Goal: Check status: Check status

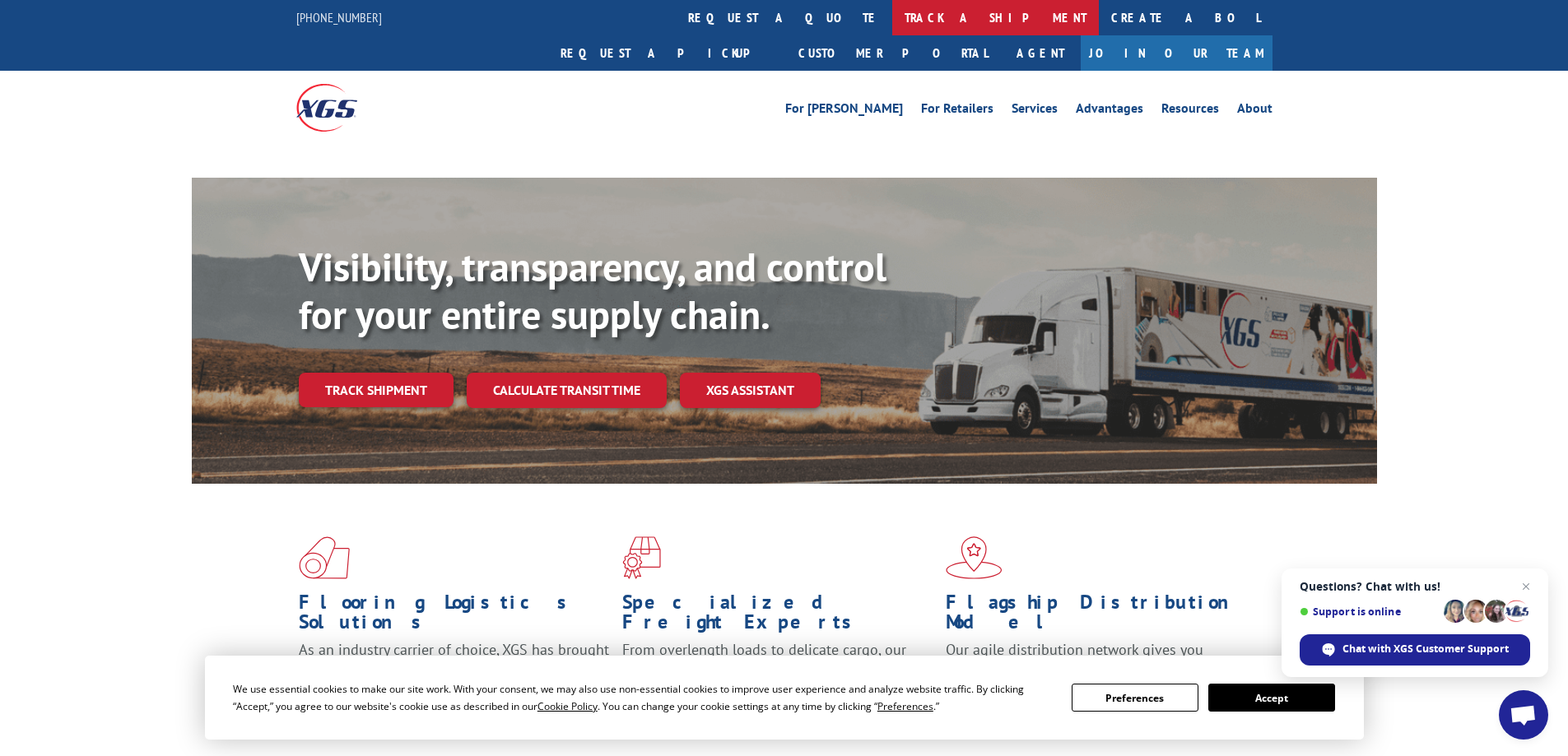
click at [892, 8] on link "track a shipment" at bounding box center [995, 18] width 207 height 35
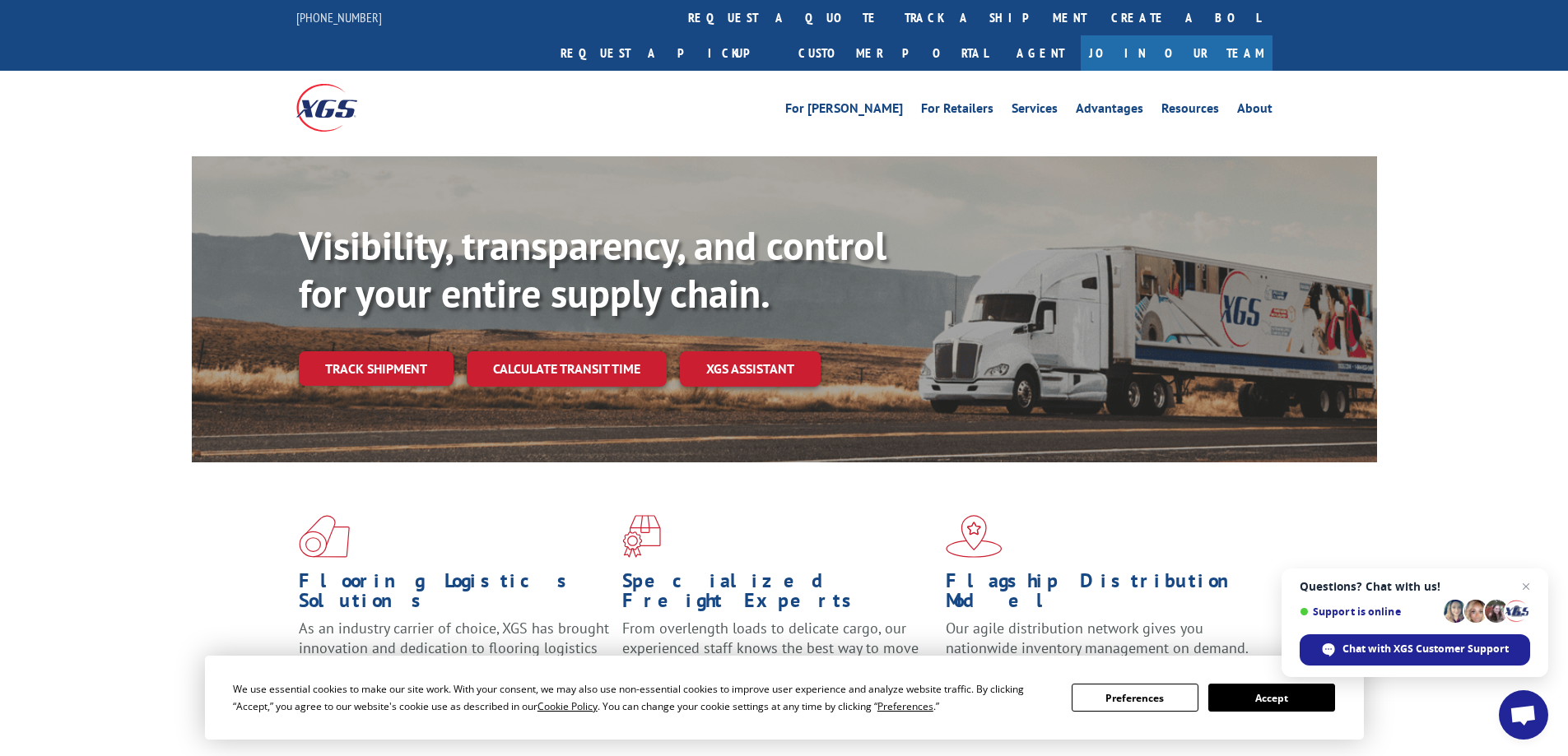
click at [1242, 696] on button "Accept" at bounding box center [1272, 698] width 127 height 28
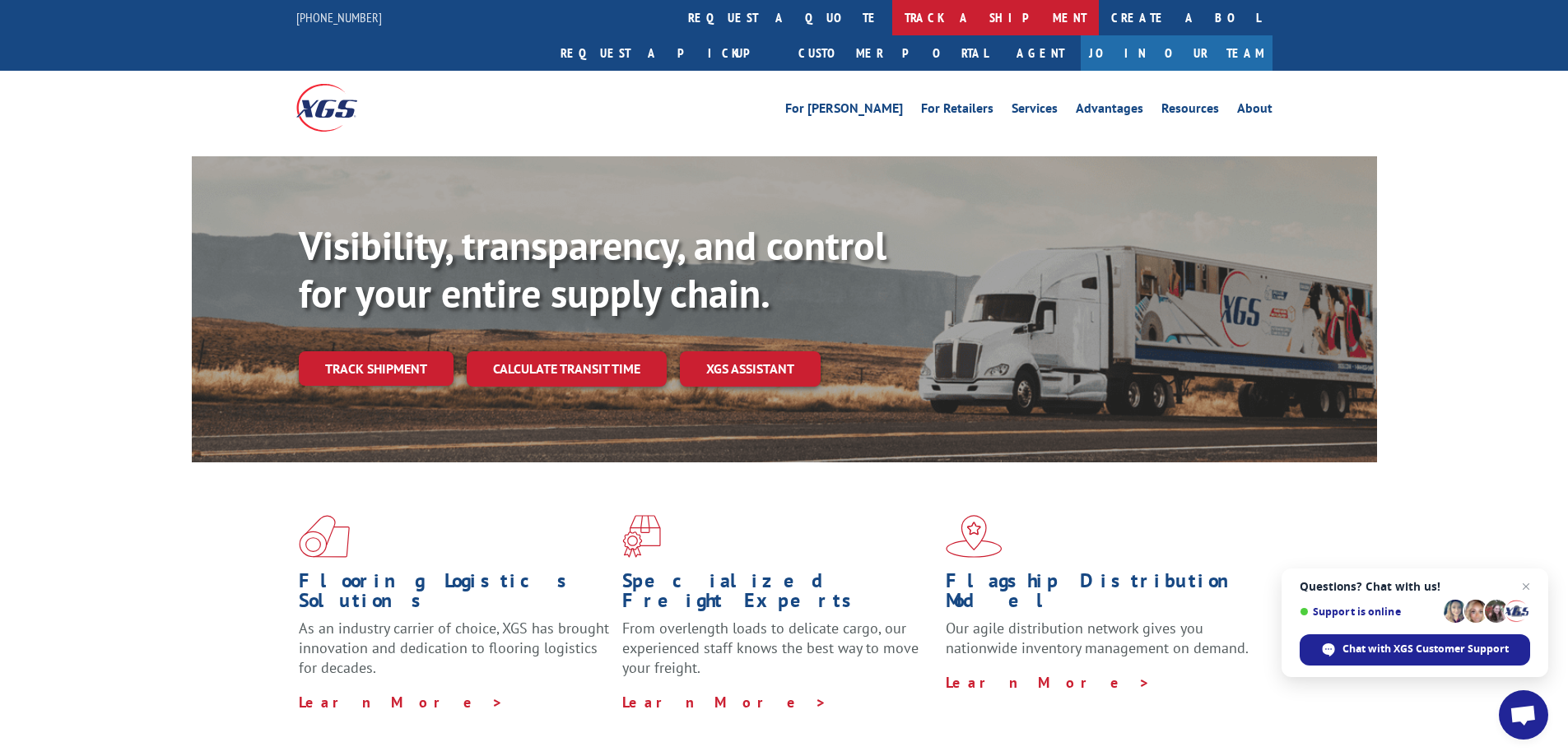
click at [892, 13] on link "track a shipment" at bounding box center [995, 18] width 207 height 35
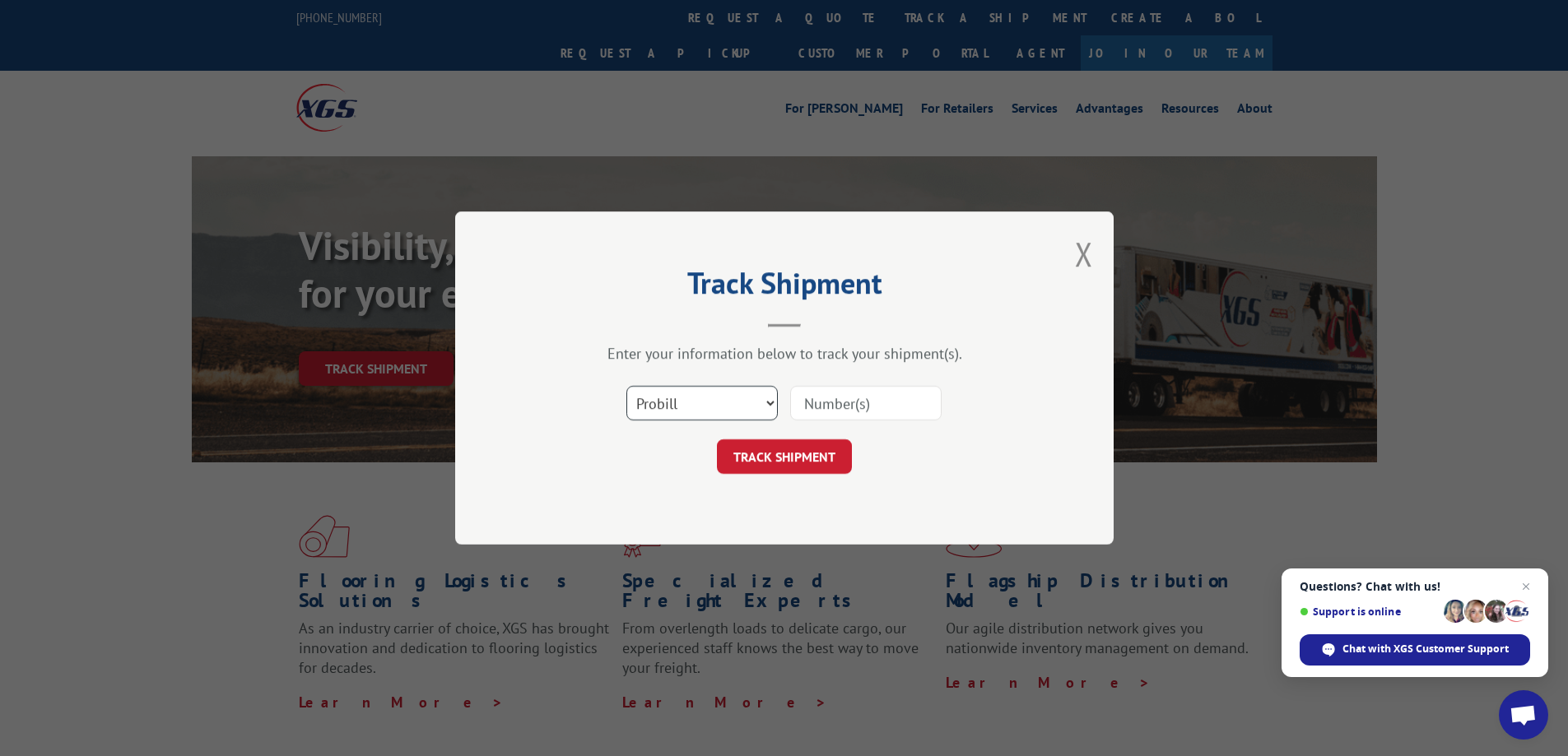
click at [770, 405] on select "Select category... Probill BOL PO" at bounding box center [702, 403] width 152 height 34
click at [818, 398] on input at bounding box center [866, 403] width 152 height 34
paste input "16385525"
type input "16385525"
click at [790, 460] on button "TRACK SHIPMENT" at bounding box center [784, 456] width 135 height 34
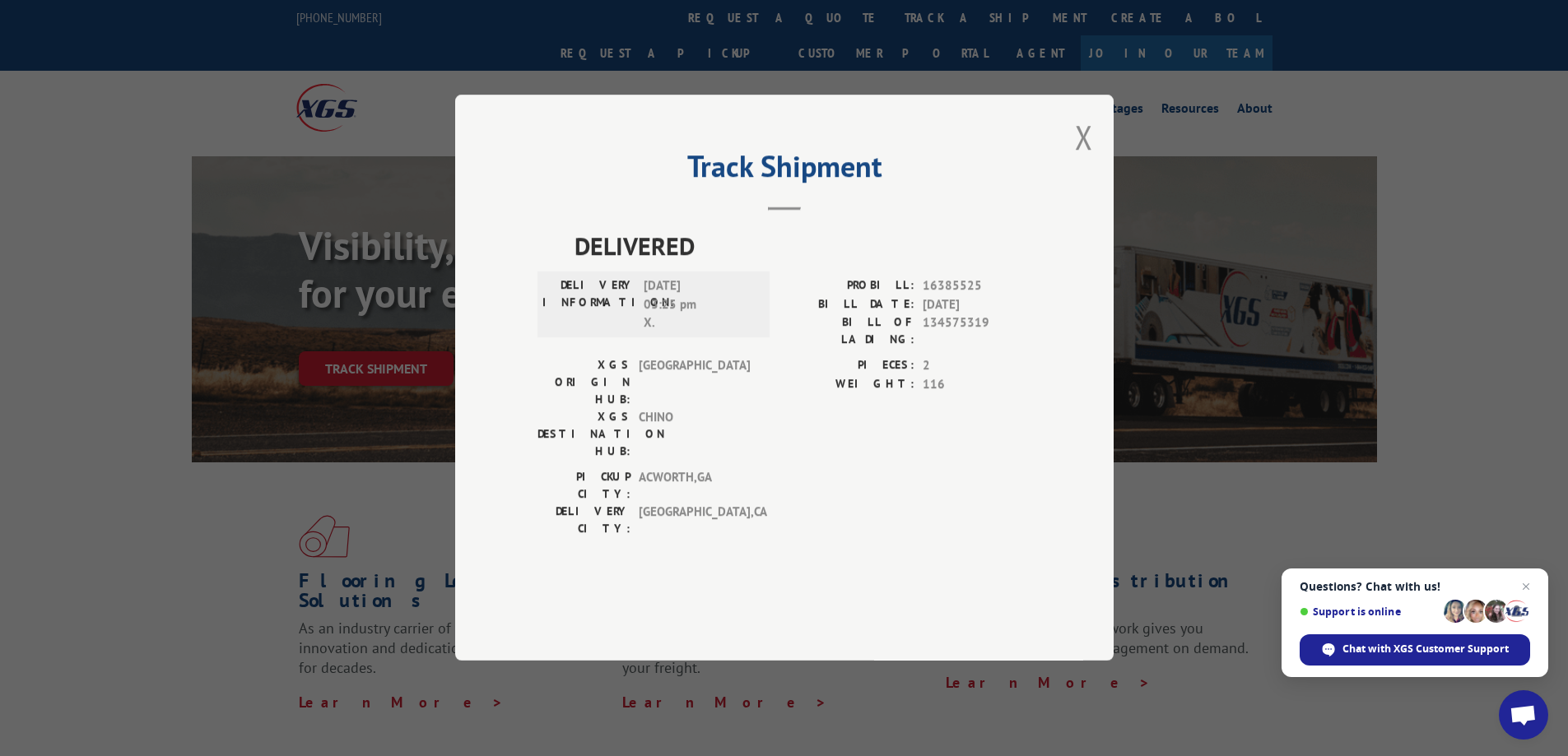
drag, startPoint x: 725, startPoint y: 323, endPoint x: 606, endPoint y: 309, distance: 119.8
click at [606, 309] on div "DELIVERY INFORMATION: [DATE] 03:25 pm X." at bounding box center [653, 305] width 232 height 66
click at [669, 338] on div "DELIVERY INFORMATION: [DATE] 03:25 pm X." at bounding box center [653, 305] width 232 height 66
drag, startPoint x: 586, startPoint y: 320, endPoint x: 707, endPoint y: 317, distance: 121.0
click at [709, 318] on div "DELIVERY INFORMATION: [DATE] 03:25 pm X." at bounding box center [654, 305] width 223 height 56
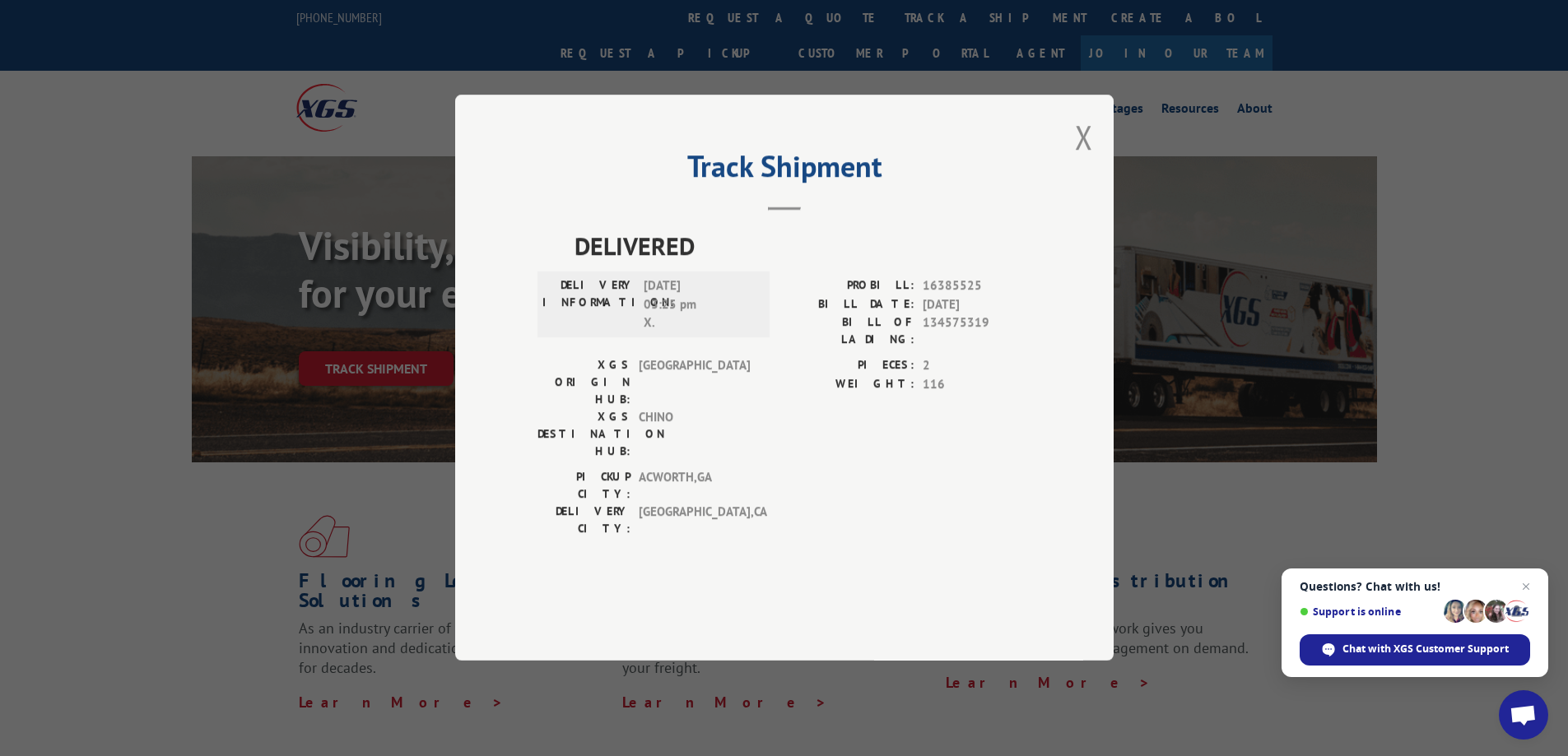
copy div "DELIVERY INFORMATION: [DATE]"
